Goal: Obtain resource: Obtain resource

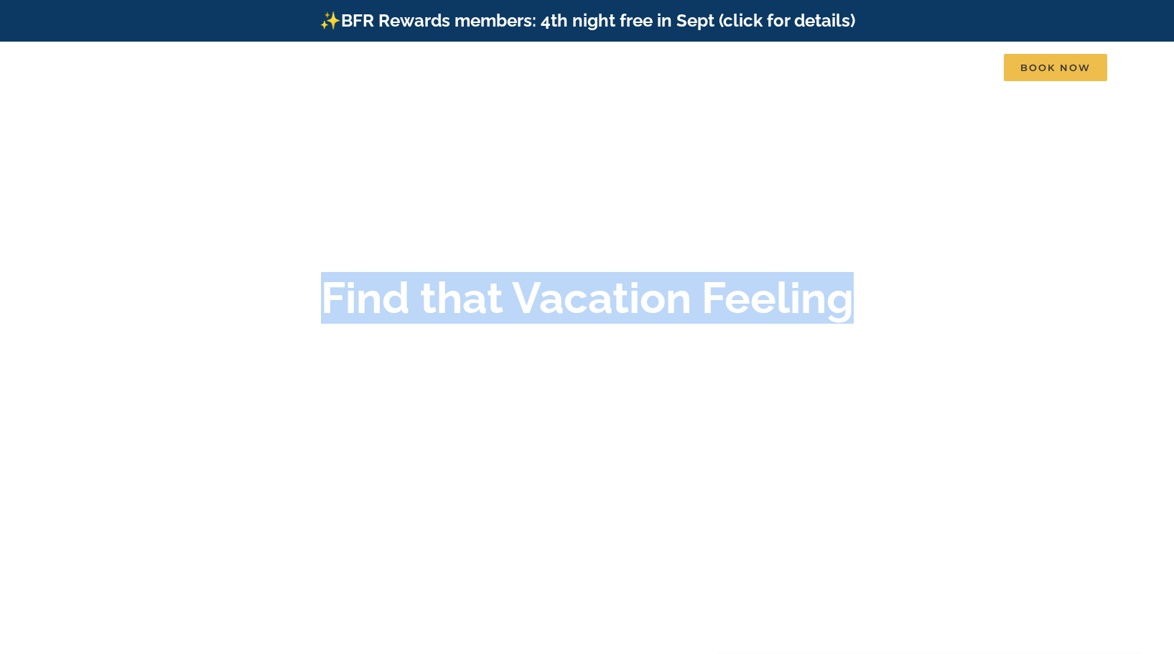
drag, startPoint x: 318, startPoint y: 306, endPoint x: 847, endPoint y: 276, distance: 530.0
click at [847, 276] on div "Find that Vacation Feeling Table Rock Lake, Branson, Missouri" at bounding box center [587, 313] width 574 height 82
copy b "Find that Vacation Feeling"
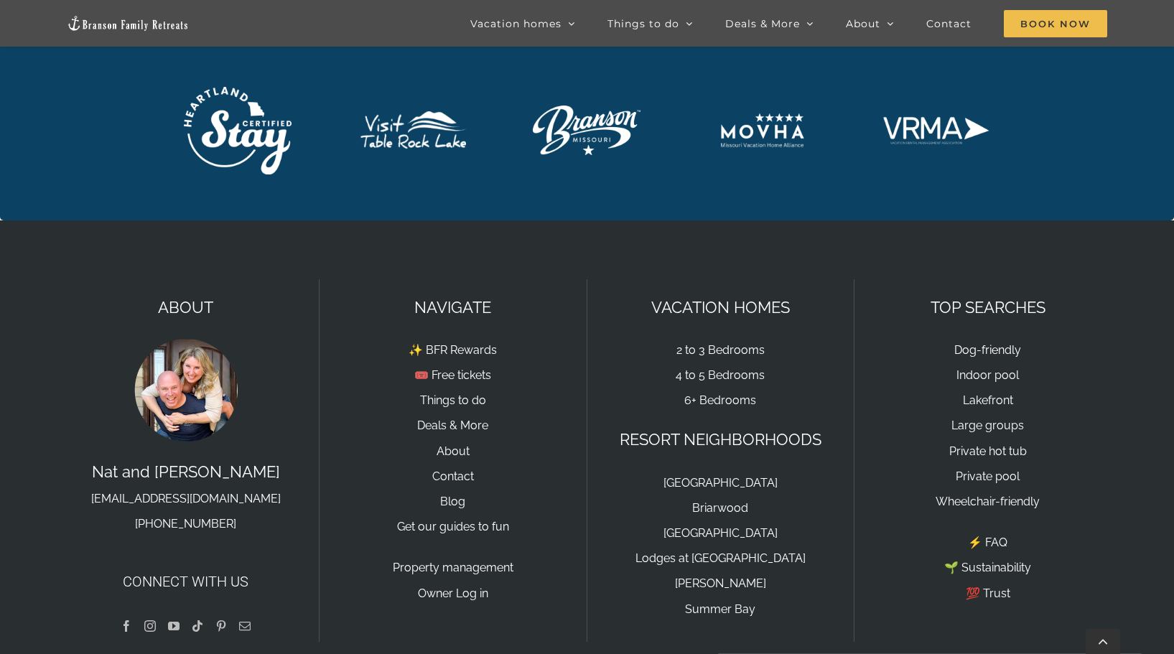
scroll to position [4893, 0]
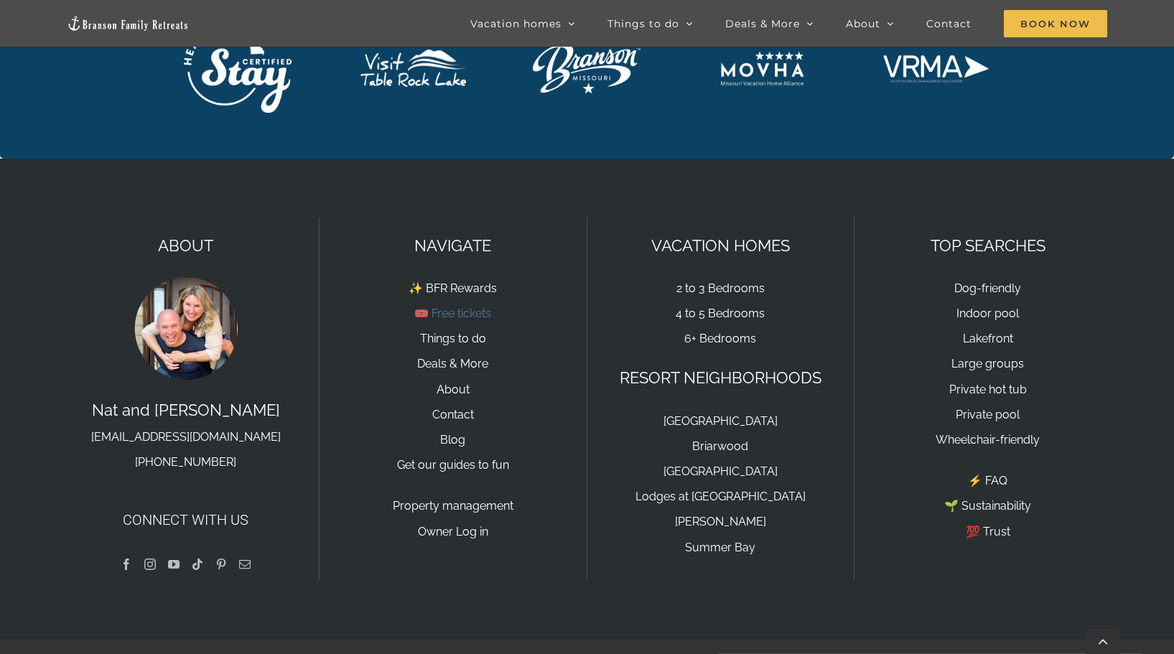
click at [455, 307] on link "🎟️ Free tickets" at bounding box center [452, 314] width 77 height 14
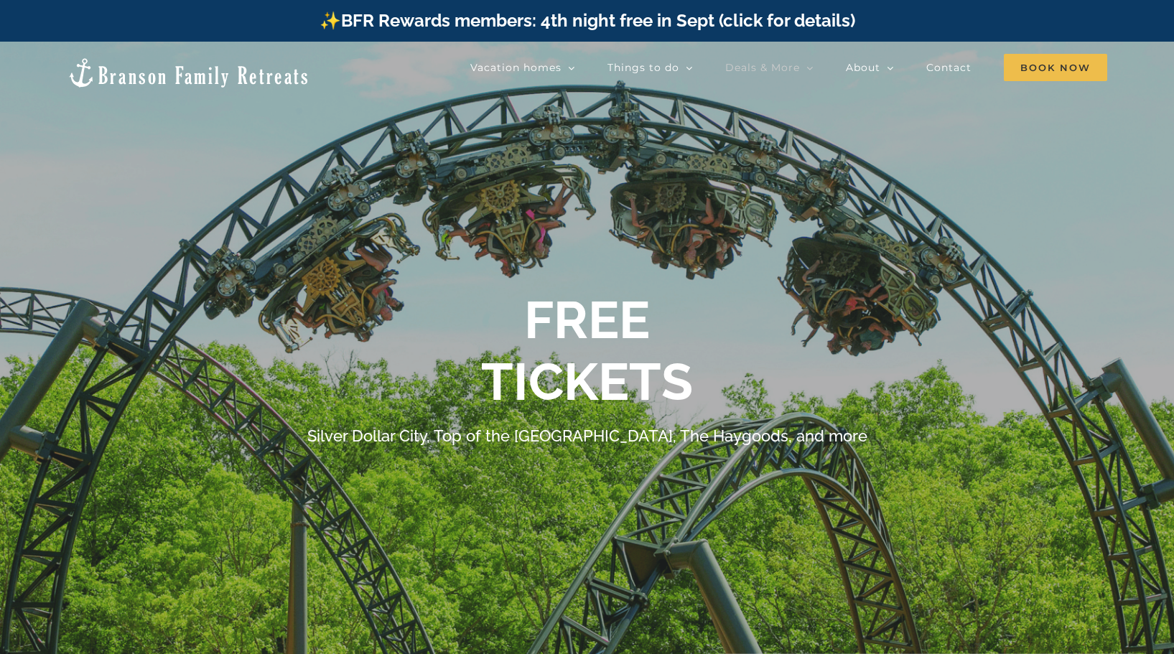
click at [555, 174] on div at bounding box center [587, 369] width 1174 height 654
click at [156, 65] on img at bounding box center [188, 73] width 243 height 32
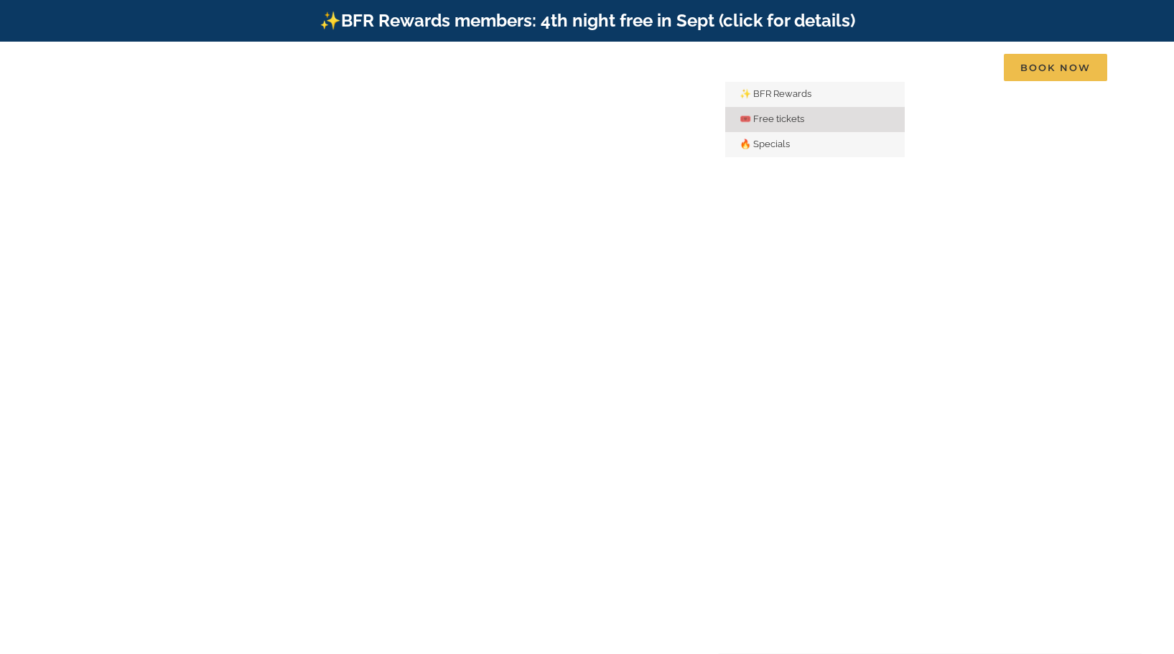
click at [765, 121] on span "🎟️ Free tickets" at bounding box center [771, 118] width 65 height 11
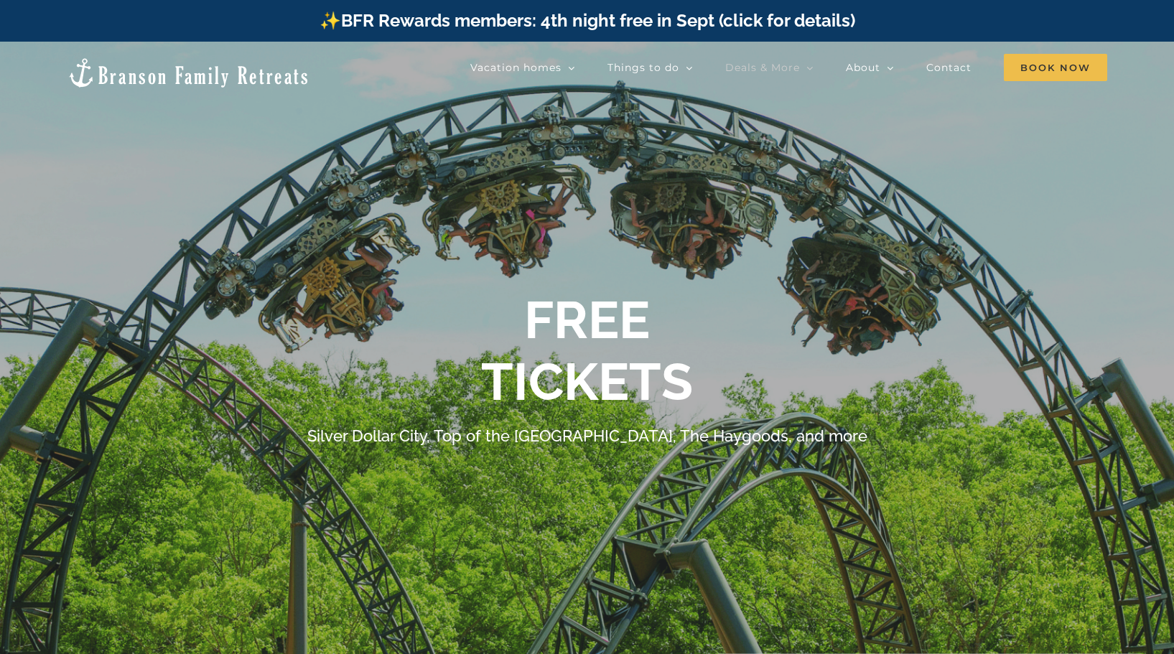
click at [147, 65] on img at bounding box center [188, 73] width 243 height 32
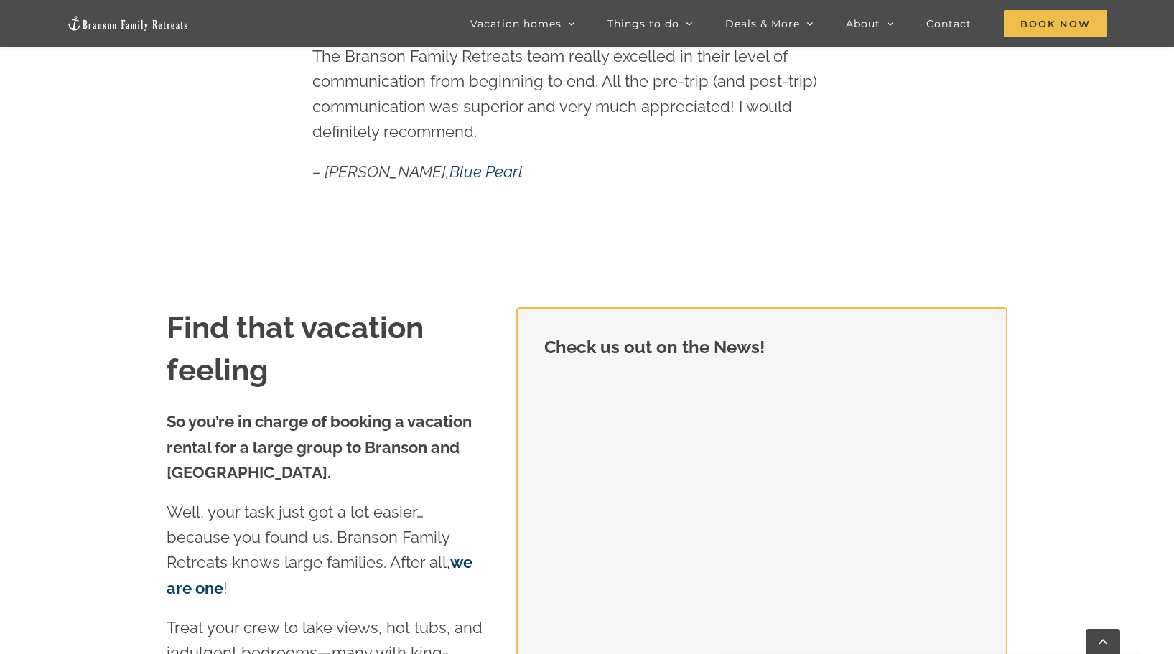
scroll to position [1399, 0]
